Goal: Transaction & Acquisition: Subscribe to service/newsletter

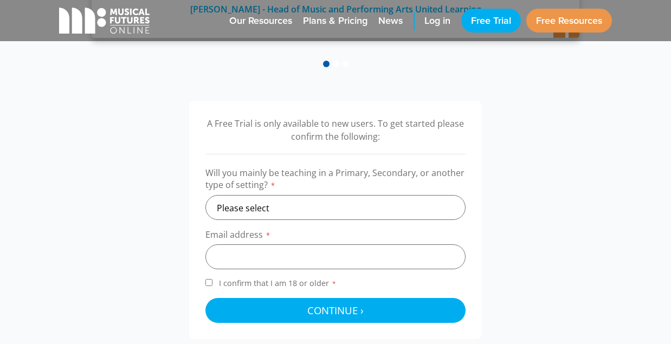
scroll to position [297, 0]
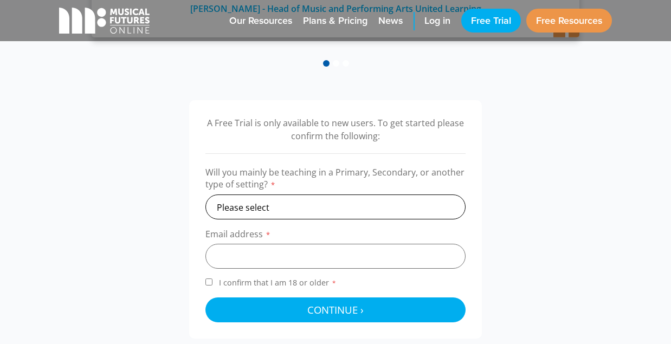
click at [288, 208] on select "Please select Primary Secondary Other" at bounding box center [335, 207] width 260 height 25
select select "primary"
click at [205, 195] on select "Please select Primary Secondary Other" at bounding box center [335, 207] width 260 height 25
click at [243, 254] on input "email" at bounding box center [335, 256] width 260 height 25
type input "Thathaway@longwood.netacademies.net"
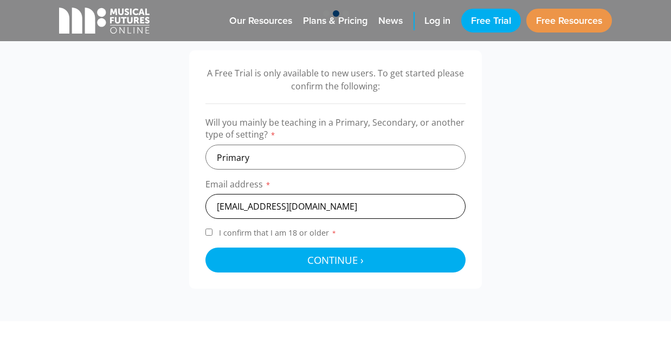
scroll to position [351, 0]
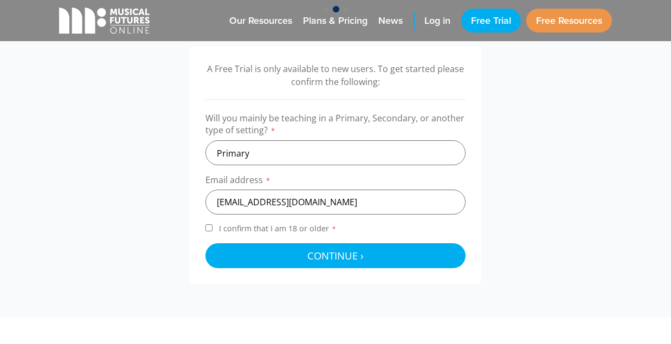
click at [206, 230] on input "I confirm that I am 18 or older *" at bounding box center [208, 227] width 7 height 7
checkbox input "true"
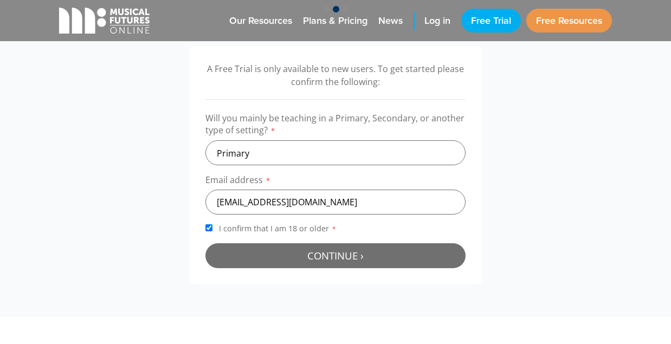
click at [306, 259] on button "Continue › Checking your details..." at bounding box center [335, 255] width 260 height 25
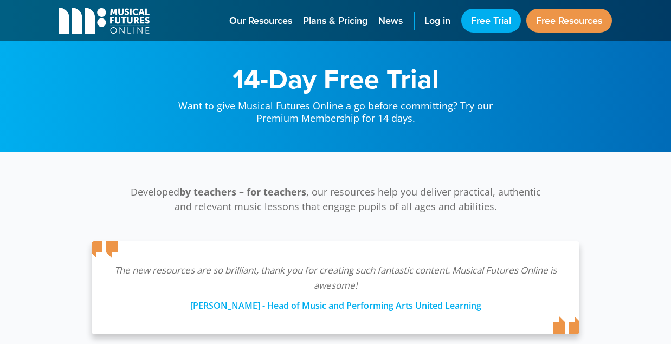
scroll to position [354, 0]
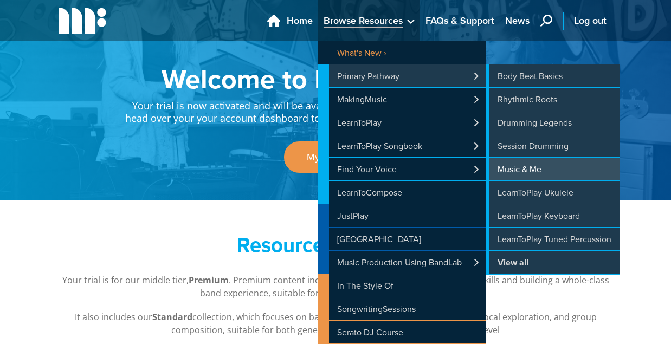
click at [509, 171] on link "Music & Me" at bounding box center [552, 169] width 133 height 23
